Goal: Answer question/provide support: Share knowledge or assist other users

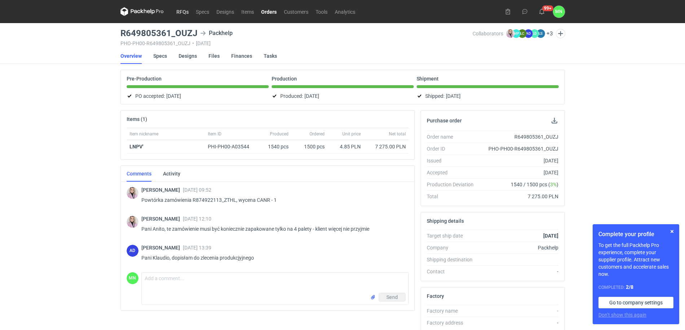
click at [178, 14] on link "RFQs" at bounding box center [182, 11] width 19 height 9
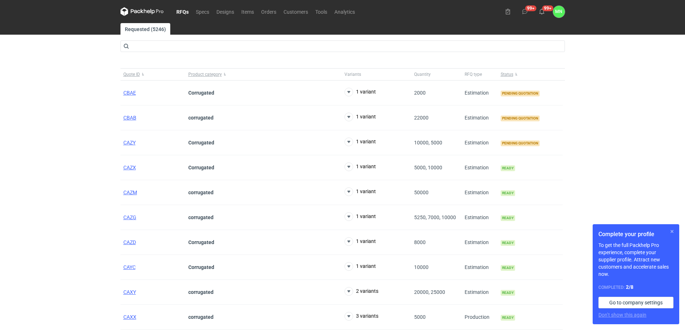
click at [673, 228] on button "button" at bounding box center [672, 231] width 9 height 9
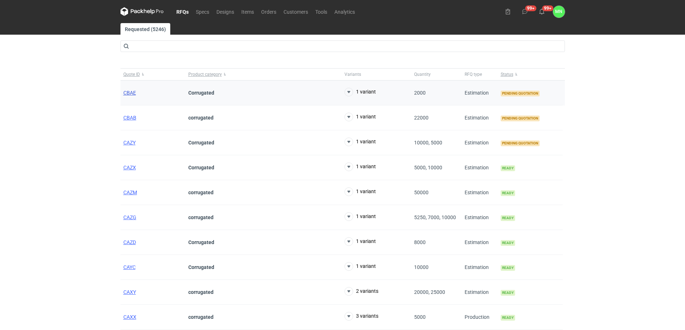
click at [127, 92] on span "CBAE" at bounding box center [129, 93] width 13 height 6
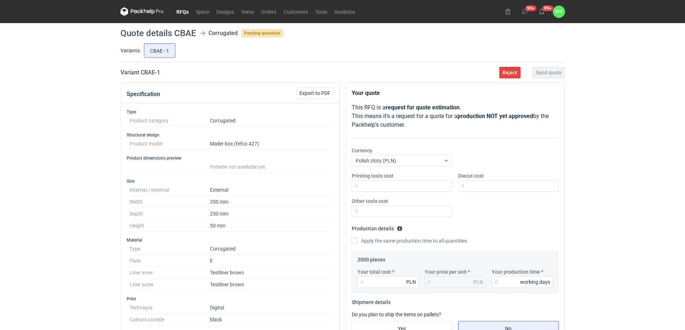
click at [182, 10] on link "RFQs" at bounding box center [182, 11] width 19 height 9
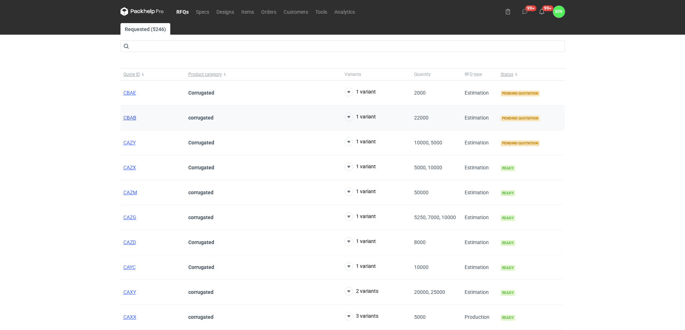
click at [131, 118] on span "CBAB" at bounding box center [129, 118] width 13 height 6
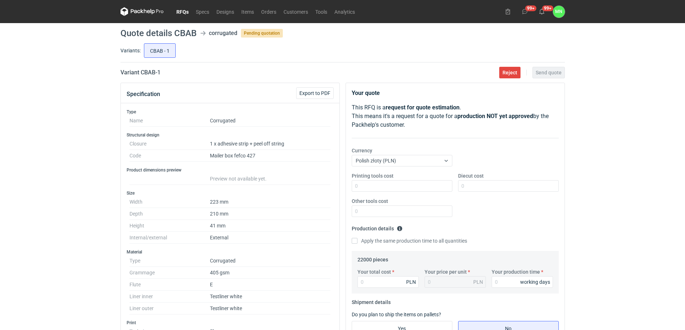
click at [176, 13] on link "RFQs" at bounding box center [182, 11] width 19 height 9
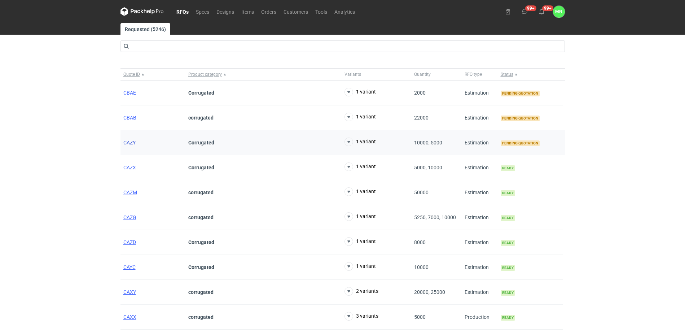
click at [130, 143] on span "CAZY" at bounding box center [129, 143] width 12 height 6
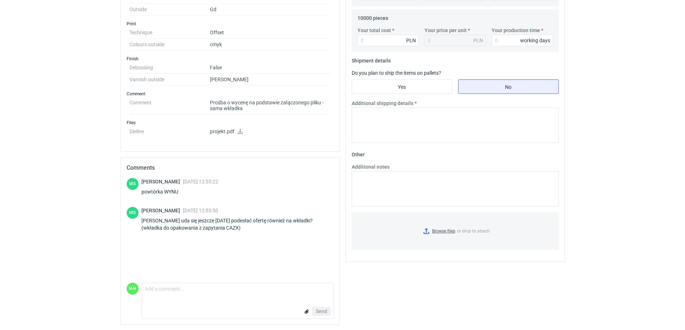
scroll to position [288, 0]
click at [220, 289] on textarea "Comment message" at bounding box center [238, 289] width 192 height 15
type textarea "[PERSON_NAME], działam za chwilę prześlę"
click at [319, 311] on span "Send" at bounding box center [322, 310] width 12 height 5
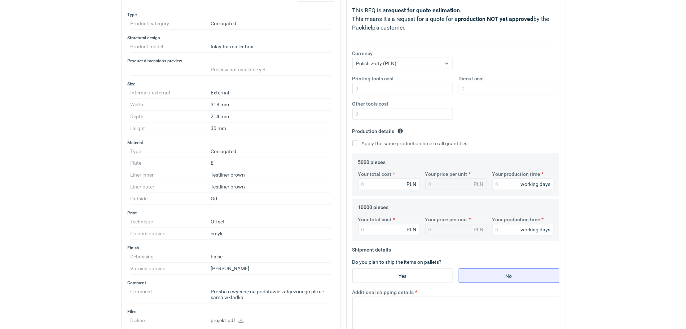
scroll to position [271, 0]
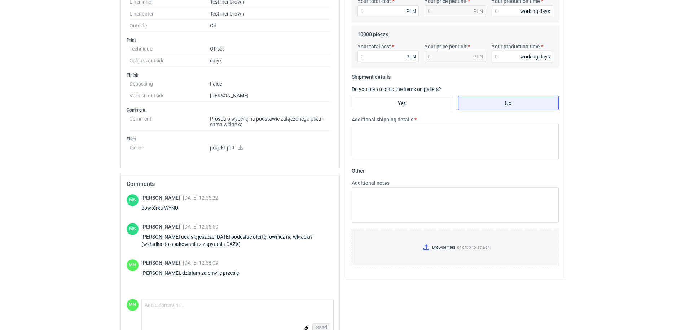
click at [169, 209] on div "powtórka WYNU" at bounding box center [179, 207] width 77 height 7
copy div "WYNU"
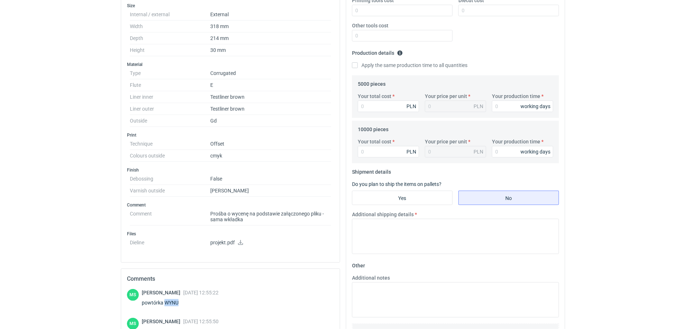
scroll to position [135, 0]
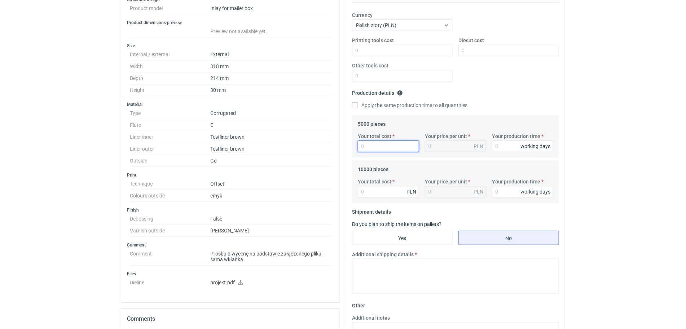
click at [389, 148] on input "Your total cost" at bounding box center [388, 147] width 61 height 12
click at [392, 197] on input "Your total cost" at bounding box center [388, 192] width 61 height 12
type input "10100"
type input "1.01"
type input "10100"
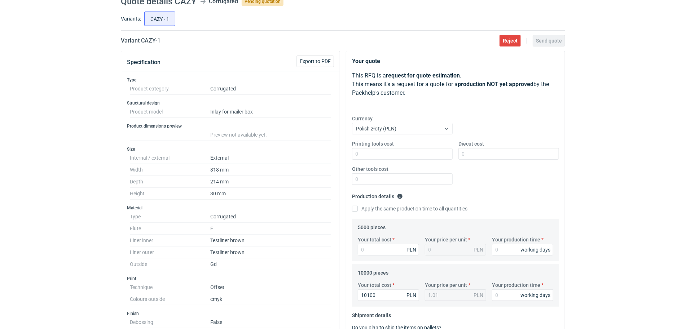
scroll to position [0, 0]
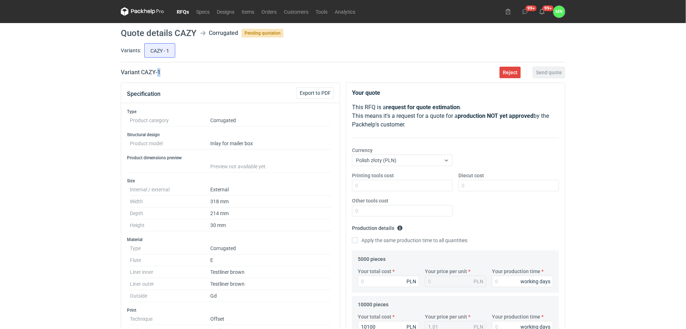
drag, startPoint x: 170, startPoint y: 64, endPoint x: 157, endPoint y: 67, distance: 13.8
click at [157, 67] on main "Quote details CAZY Corrugated Pending quotation Variants: CAZY - 1 Variant CAZY…" at bounding box center [343, 320] width 450 height 594
drag, startPoint x: 157, startPoint y: 67, endPoint x: 173, endPoint y: 75, distance: 17.8
click at [173, 75] on div "Variant CAZY - 1 Reject Send quote" at bounding box center [343, 72] width 445 height 9
drag, startPoint x: 173, startPoint y: 75, endPoint x: 142, endPoint y: 76, distance: 31.4
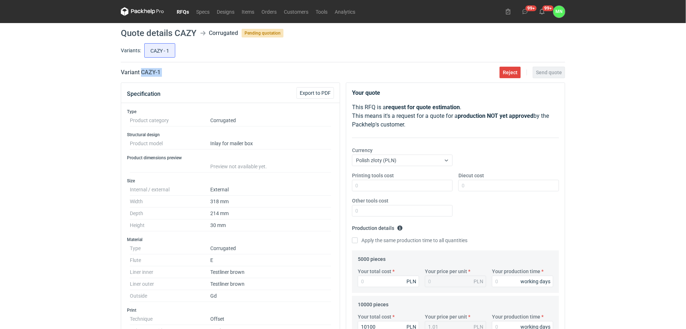
click at [142, 76] on div "Variant CAZY - 1 Reject Send quote" at bounding box center [343, 72] width 445 height 9
click at [376, 284] on input "Your total cost" at bounding box center [388, 282] width 61 height 12
type input "6950"
type input "1.39"
type input "6950"
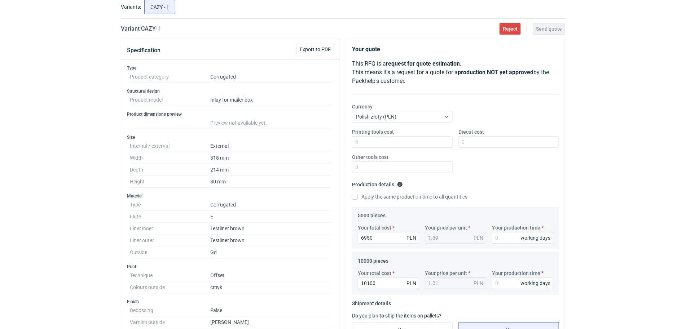
scroll to position [45, 0]
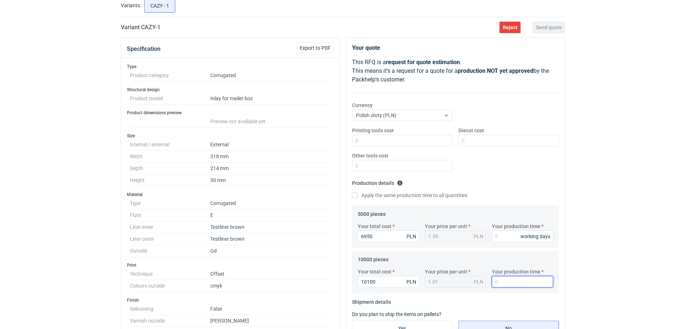
click at [499, 284] on input "Your production time" at bounding box center [522, 282] width 61 height 12
type input "15"
click at [517, 235] on input "Your production time" at bounding box center [522, 237] width 61 height 12
type input "15"
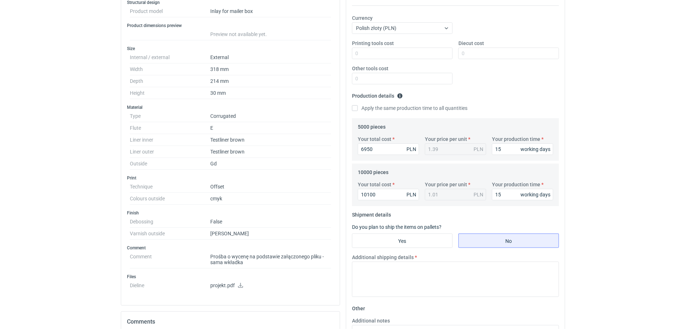
scroll to position [135, 0]
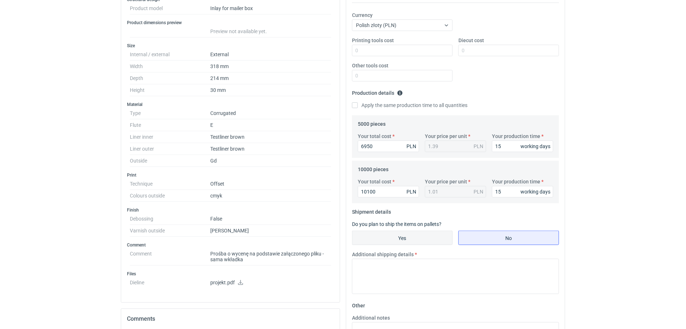
drag, startPoint x: 405, startPoint y: 237, endPoint x: 415, endPoint y: 242, distance: 11.9
click at [405, 237] on input "Yes" at bounding box center [403, 238] width 100 height 14
radio input "true"
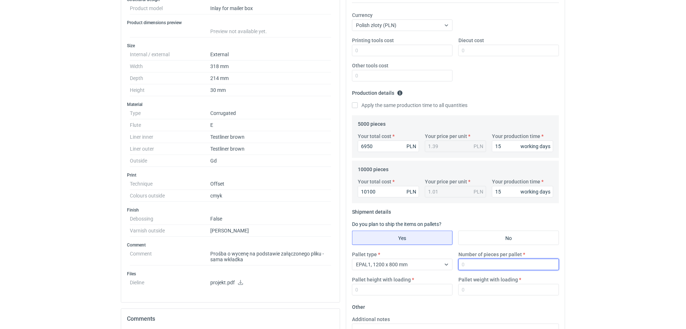
click at [491, 269] on input "Number of pieces per pallet" at bounding box center [509, 265] width 101 height 12
type input "3300"
type input "1800"
click at [496, 286] on input "Pallet weight with loading" at bounding box center [509, 290] width 101 height 12
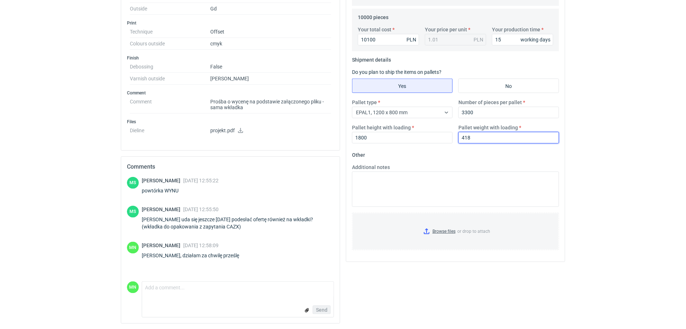
scroll to position [289, 0]
type input "418"
click at [444, 230] on input "Browse files or drop to attach" at bounding box center [456, 231] width 206 height 36
click at [448, 233] on input "Browse files or drop to attach" at bounding box center [456, 231] width 206 height 36
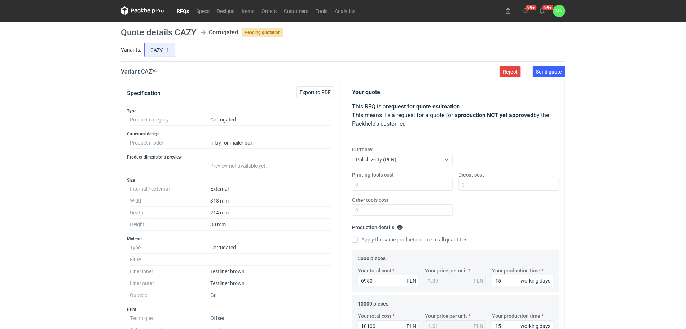
scroll to position [0, 0]
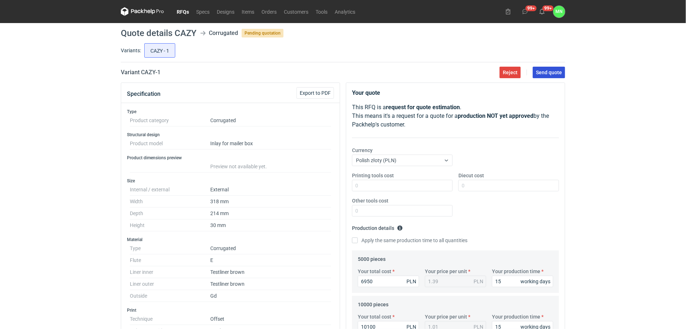
click at [540, 74] on span "Send quote" at bounding box center [549, 72] width 26 height 5
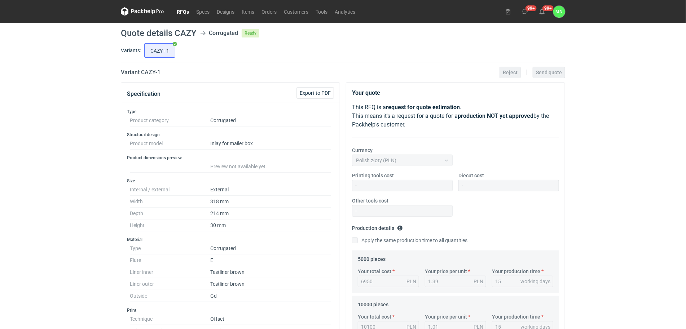
click at [183, 10] on link "RFQs" at bounding box center [182, 11] width 19 height 9
